Goal: Transaction & Acquisition: Purchase product/service

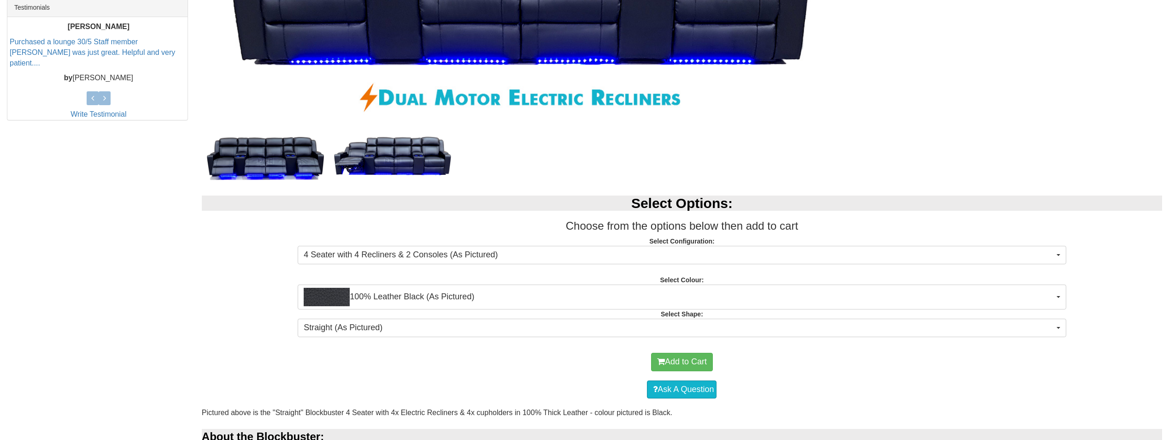
scroll to position [415, 0]
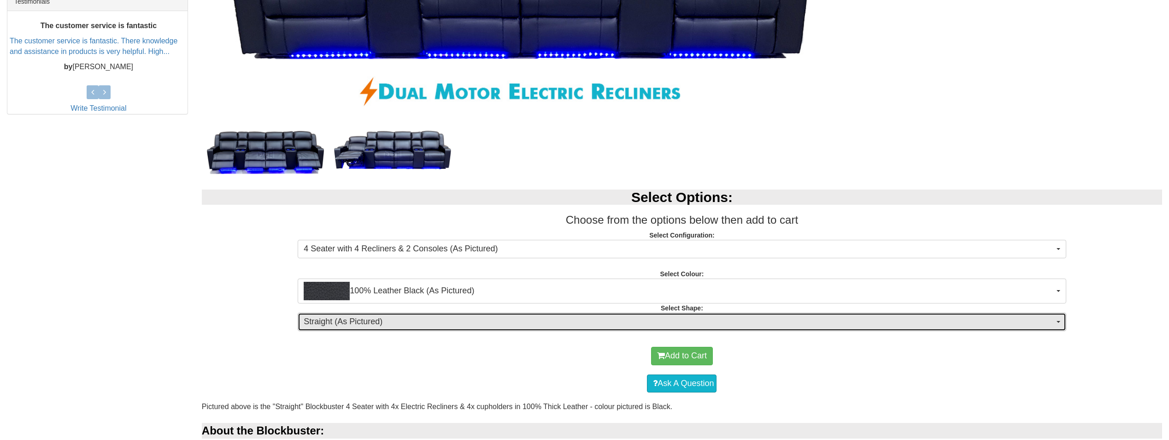
click at [1059, 321] on span "button" at bounding box center [1059, 322] width 4 height 2
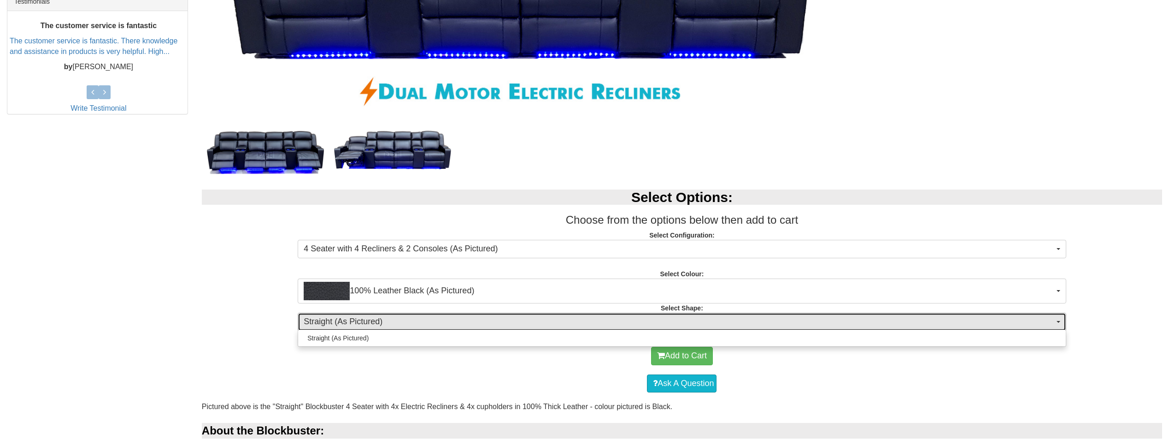
click at [1028, 313] on button "Straight (As Pictured)" at bounding box center [682, 322] width 768 height 18
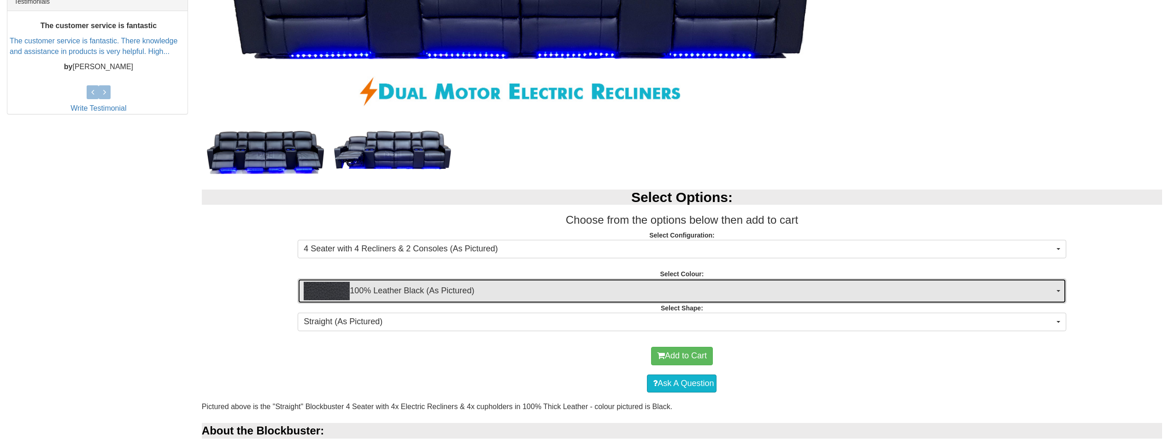
click at [887, 289] on span "100% Leather Black (As Pictured)" at bounding box center [679, 291] width 750 height 18
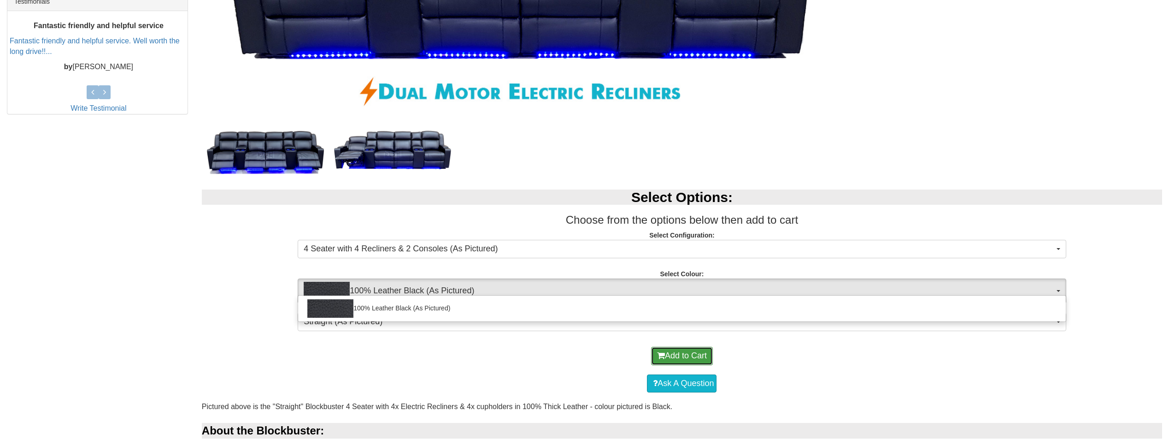
click at [686, 353] on button "Add to Cart" at bounding box center [682, 356] width 62 height 18
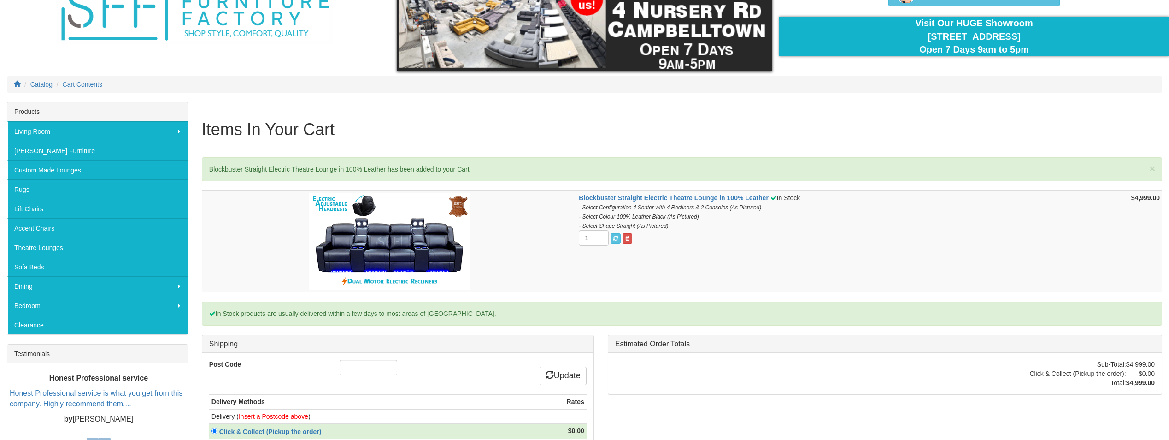
scroll to position [92, 0]
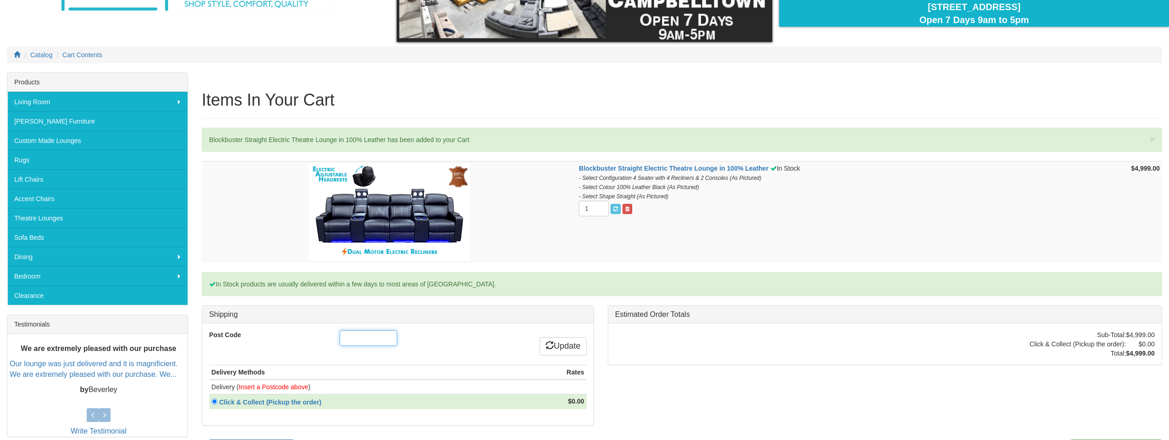
click at [360, 337] on input "Post Code" at bounding box center [369, 338] width 58 height 16
type input "5110"
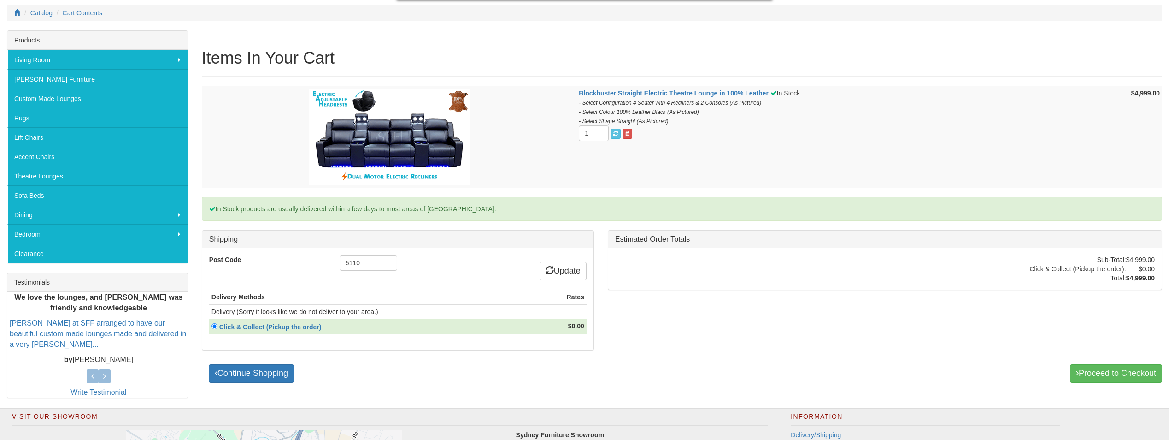
scroll to position [138, 0]
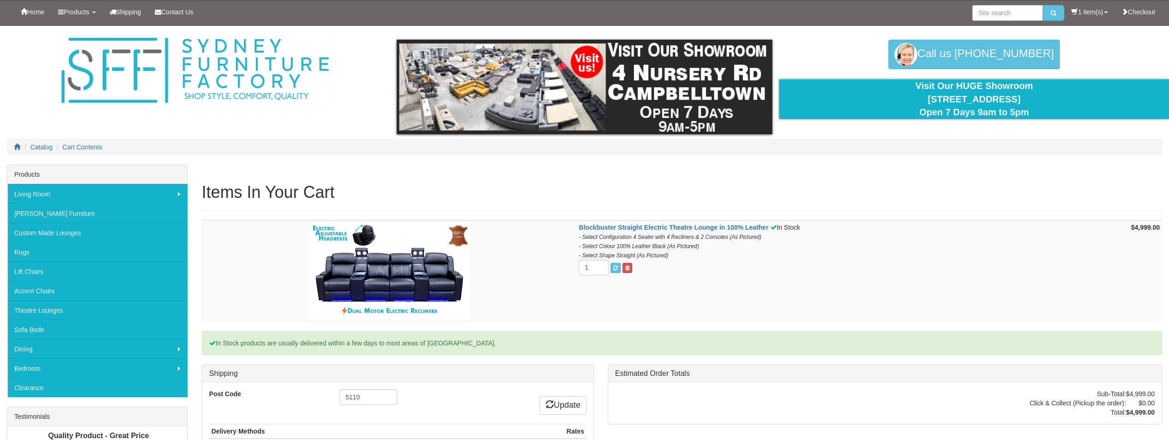
scroll to position [92, 0]
